Goal: Transaction & Acquisition: Purchase product/service

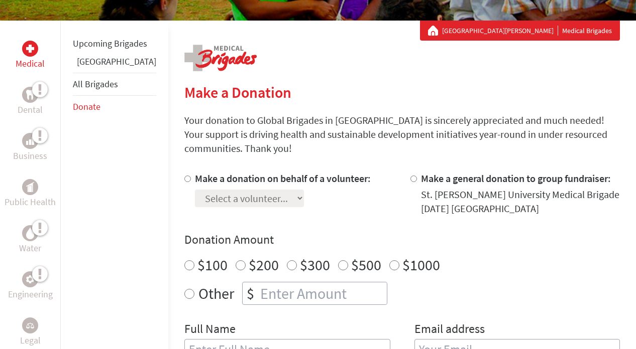
click at [184, 172] on div at bounding box center [189, 194] width 11 height 44
click at [184, 176] on input "Make a donation on behalf of a volunteer:" at bounding box center [187, 179] width 7 height 7
radio input "true"
click at [198, 190] on select "Select a volunteer... [PERSON_NAME] [PERSON_NAME] [PERSON_NAME] [PERSON_NAME] […" at bounding box center [249, 199] width 109 height 18
select select "2076DCD3-3108-11F0-B8AC-42010A400003"
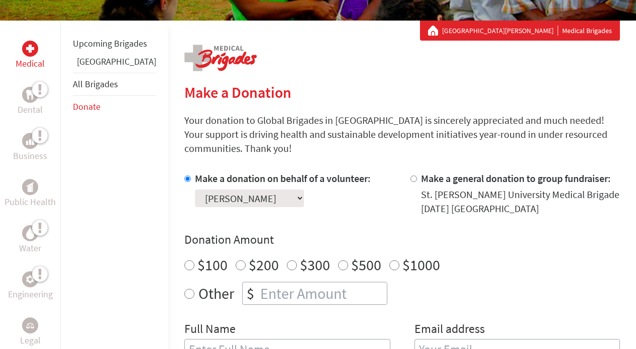
radio input "true"
click at [258, 283] on input "number" at bounding box center [322, 294] width 129 height 22
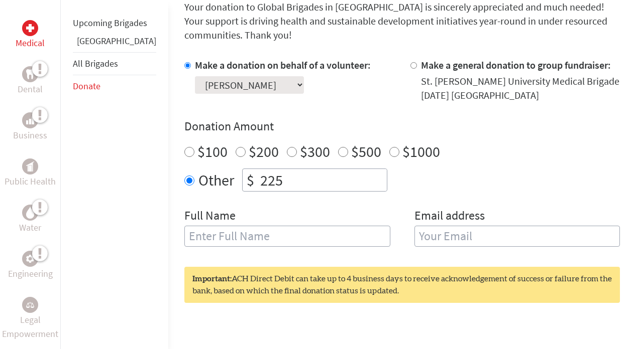
scroll to position [289, 0]
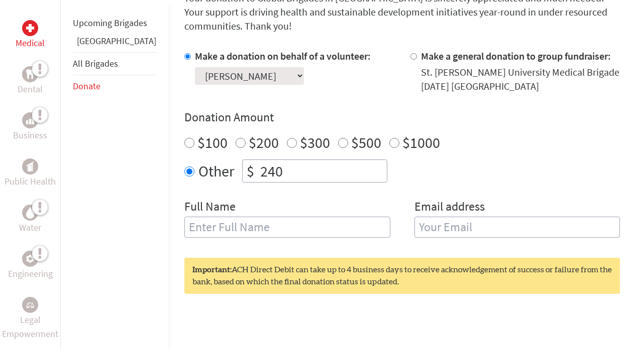
type input "240"
click at [240, 202] on div "Full Name" at bounding box center [287, 224] width 206 height 51
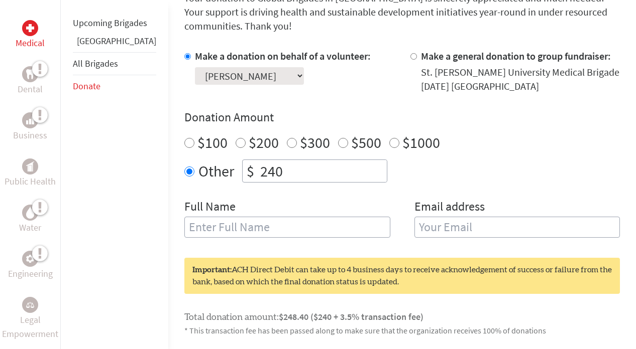
click at [240, 217] on input "text" at bounding box center [287, 227] width 206 height 21
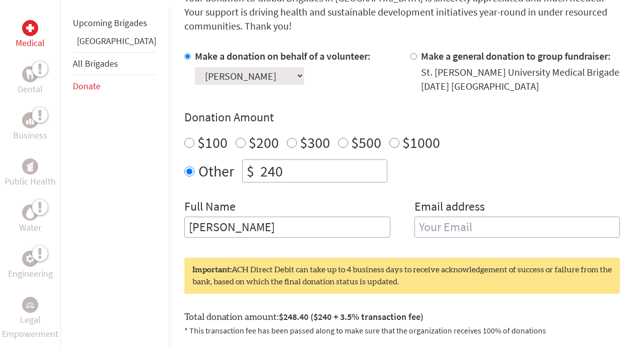
type input "[PERSON_NAME]"
type input "[EMAIL_ADDRESS][DOMAIN_NAME]"
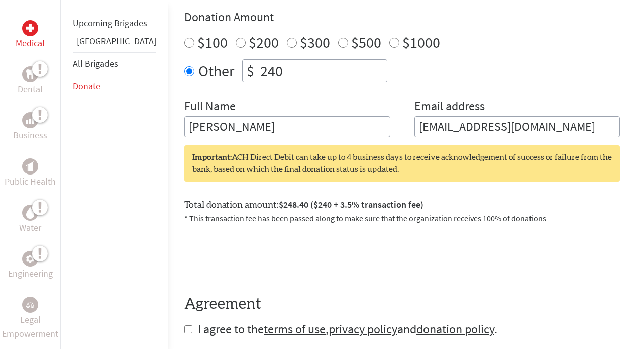
scroll to position [394, 0]
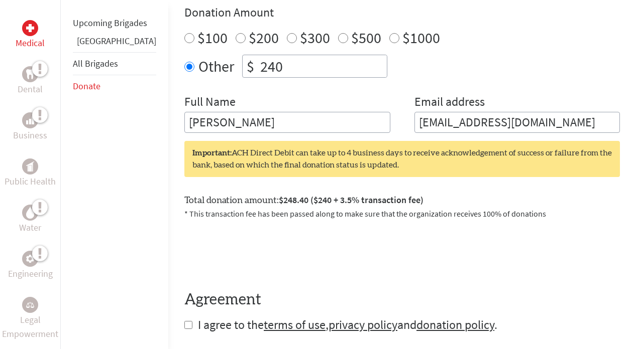
type input "[PERSON_NAME]"
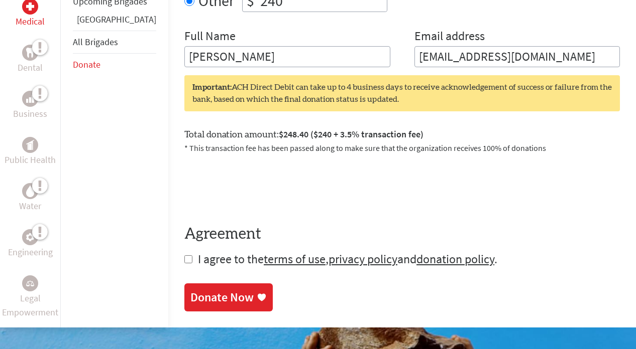
scroll to position [480, 0]
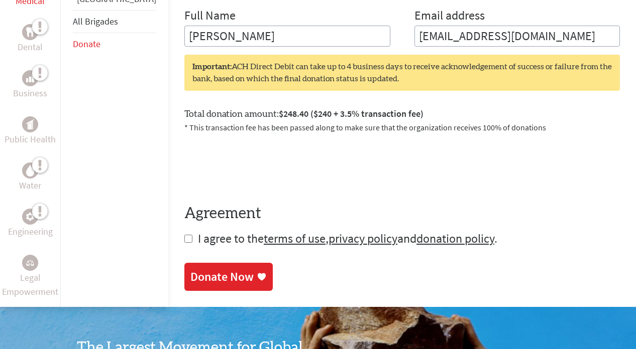
click at [184, 235] on input "checkbox" at bounding box center [188, 239] width 8 height 8
checkbox input "true"
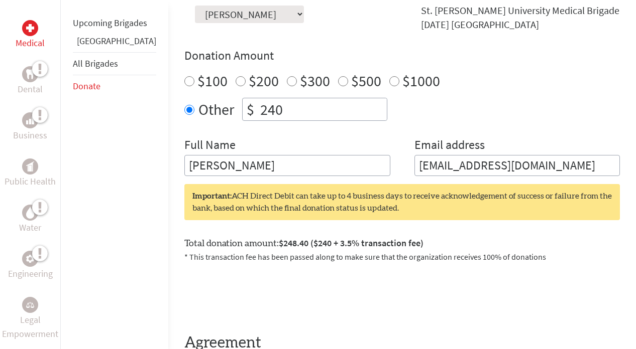
scroll to position [350, 0]
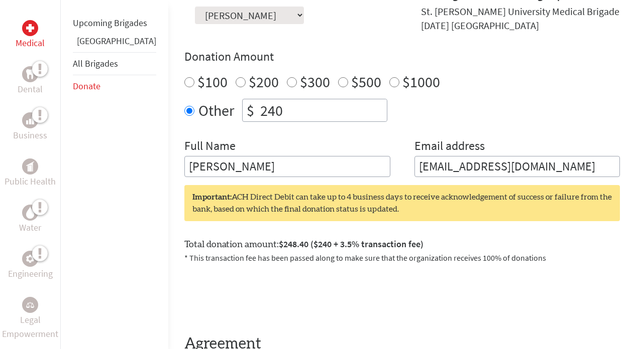
click at [258, 99] on input "240" at bounding box center [322, 110] width 129 height 22
type input "250"
click at [243, 119] on div "Make a donation on behalf of a volunteer: Select a volunteer... [PERSON_NAME] […" at bounding box center [401, 82] width 435 height 189
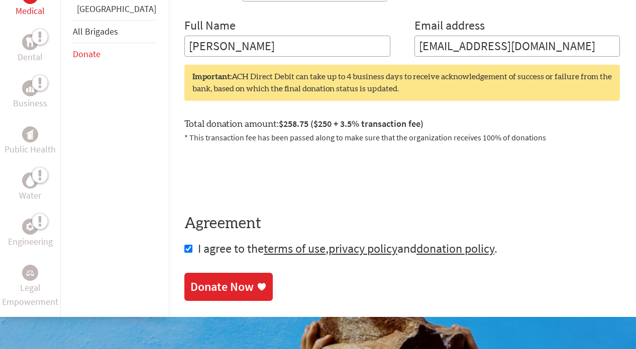
scroll to position [471, 0]
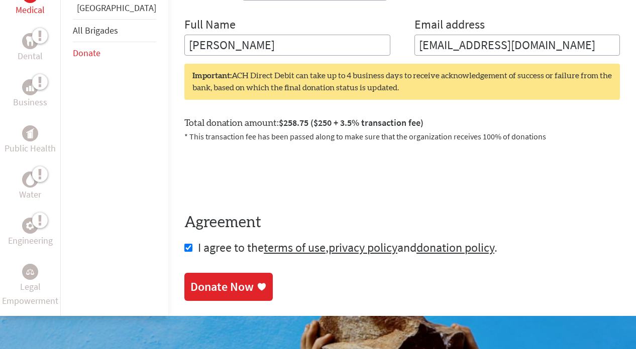
click at [200, 279] on div "Donate Now" at bounding box center [221, 287] width 63 height 16
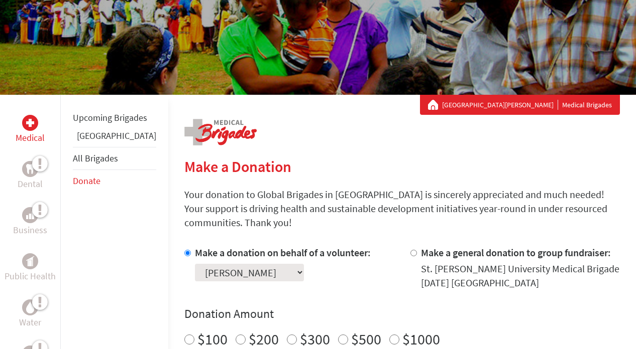
scroll to position [105, 0]
